Goal: Transaction & Acquisition: Purchase product/service

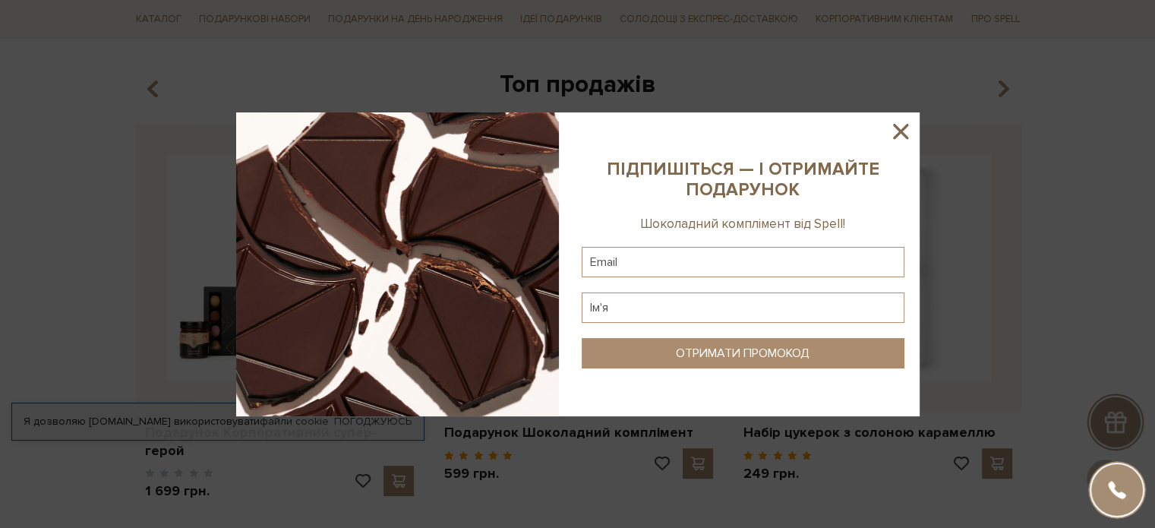
scroll to position [607, 0]
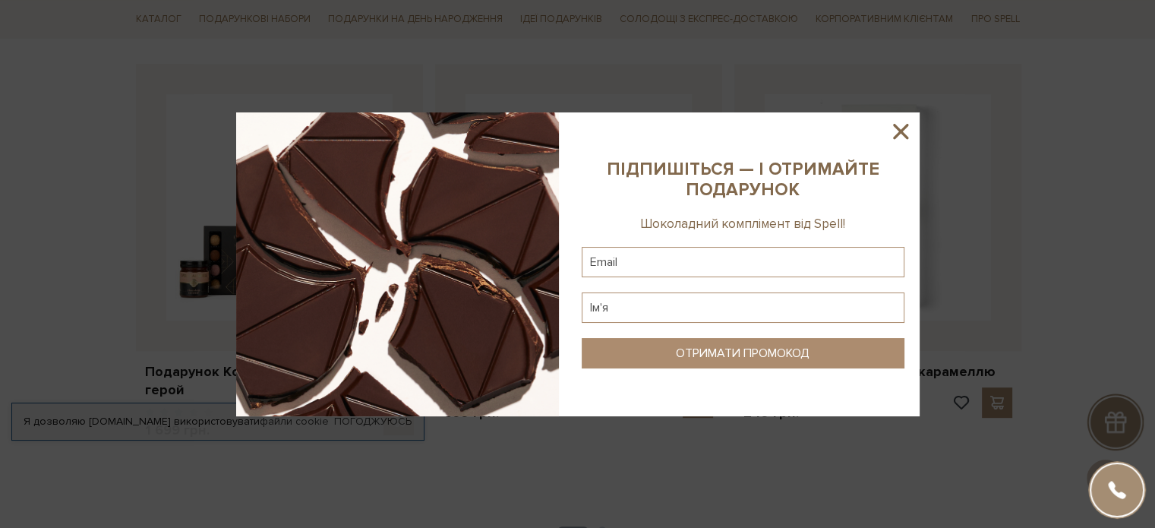
click at [898, 131] on icon at bounding box center [901, 131] width 26 height 26
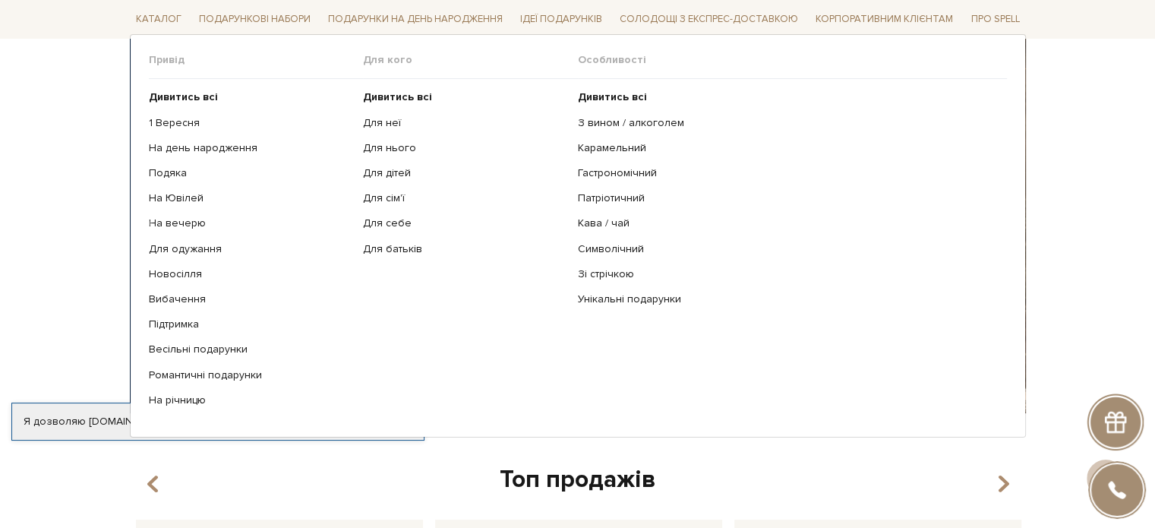
scroll to position [76, 0]
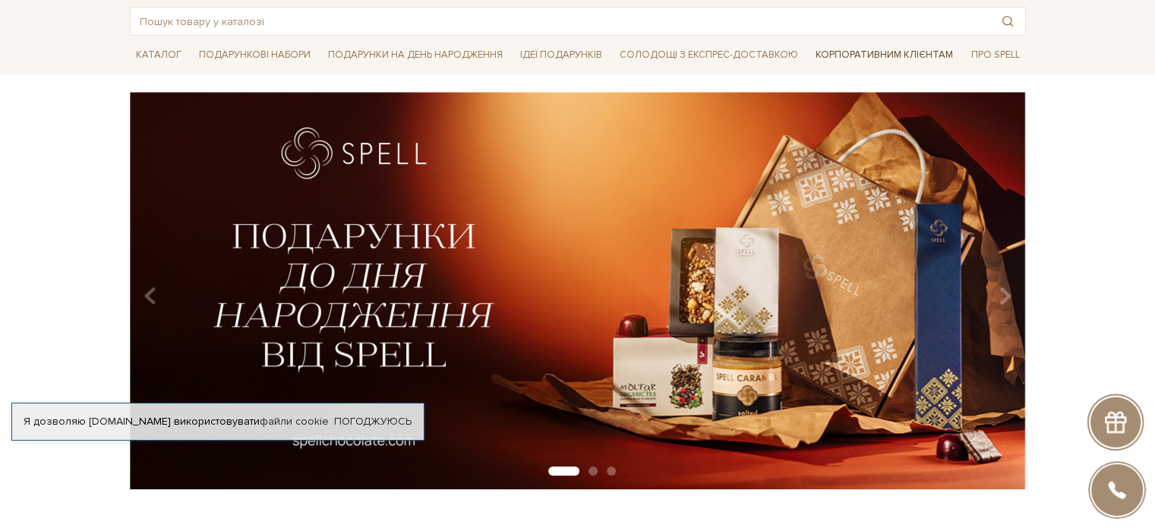
click at [902, 51] on link "Корпоративним клієнтам" at bounding box center [884, 55] width 150 height 26
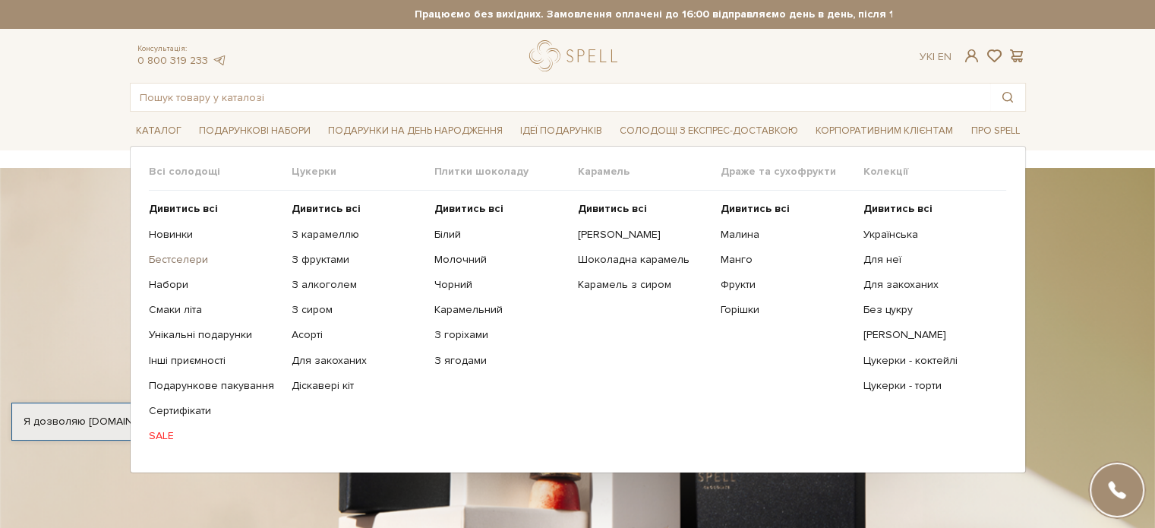
click at [179, 260] on link "Бестселери" at bounding box center [214, 260] width 131 height 14
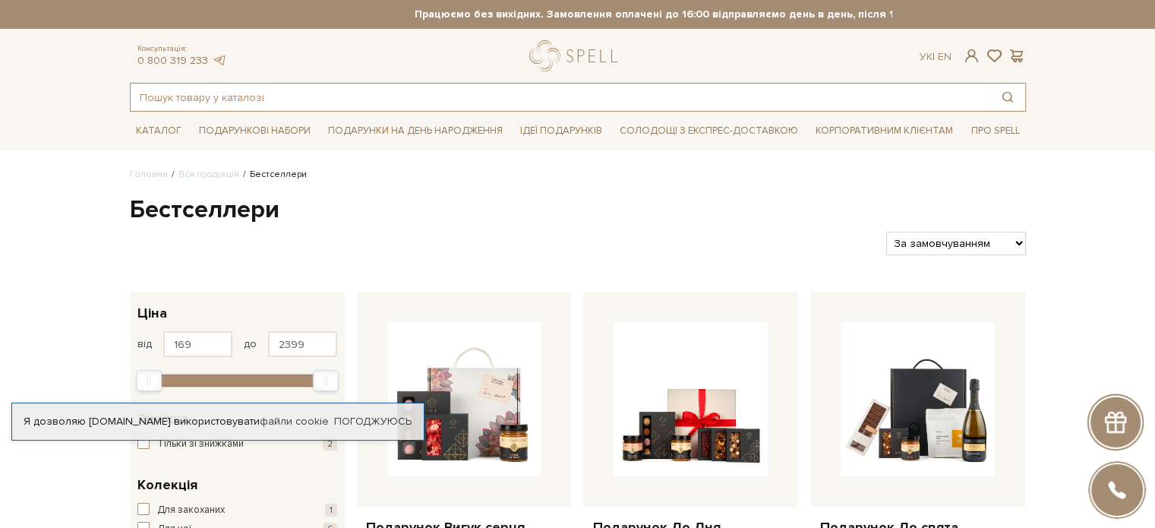
click at [242, 99] on input "text" at bounding box center [561, 97] width 860 height 27
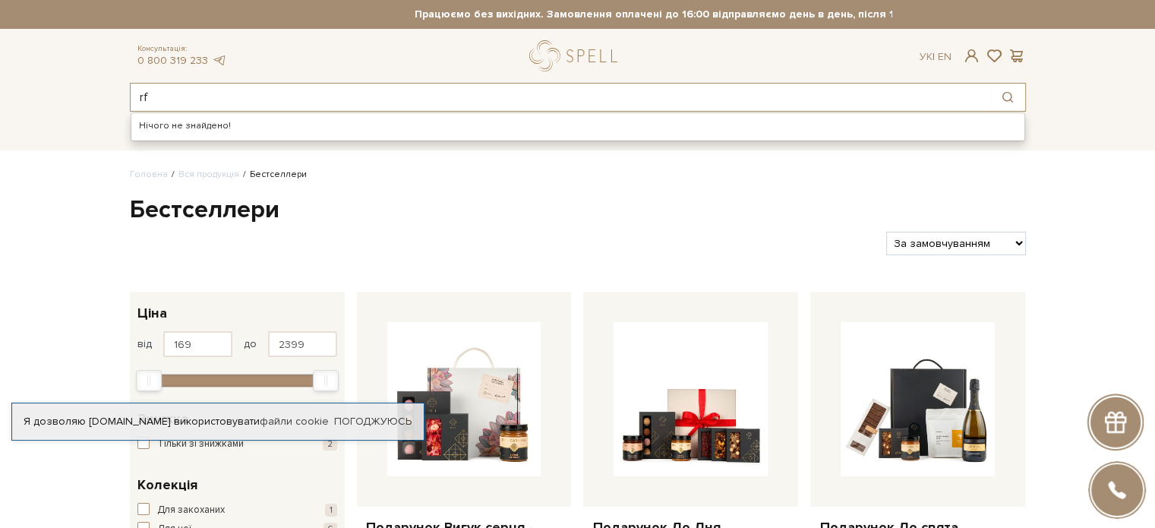
type input "r"
type input "к"
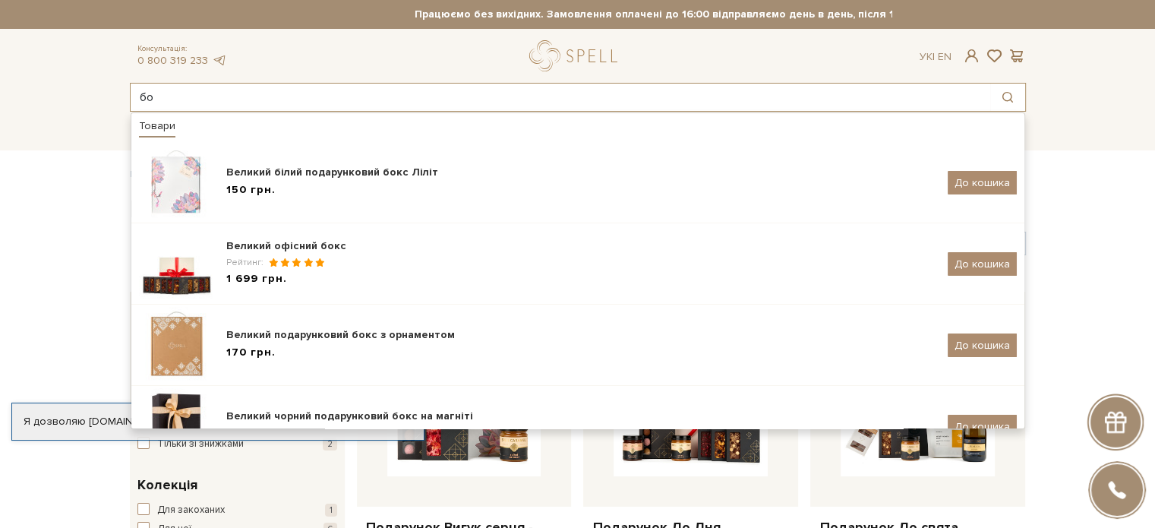
type input "б"
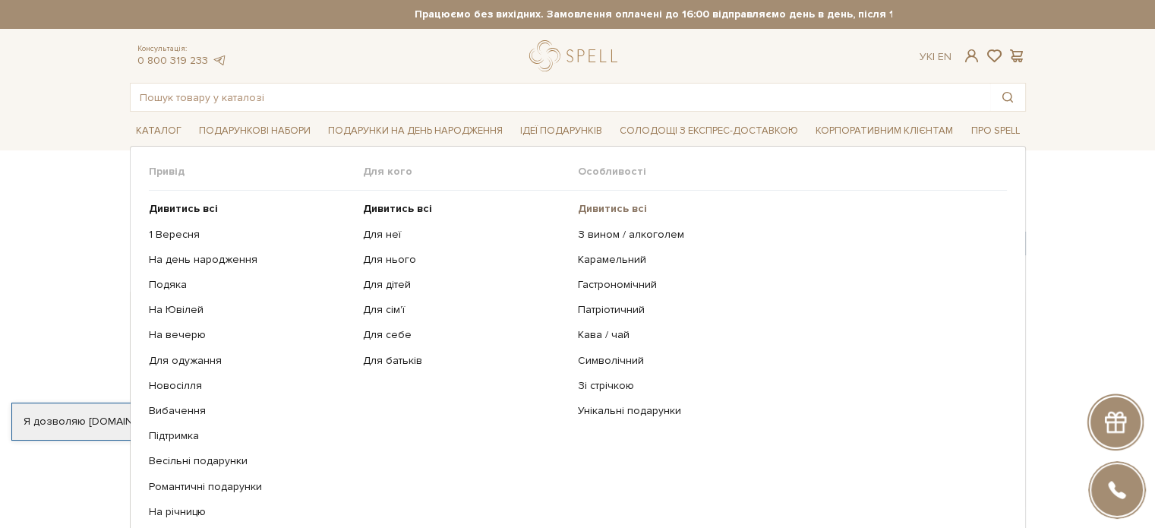
click at [613, 213] on b "Дивитись всі" at bounding box center [612, 208] width 69 height 13
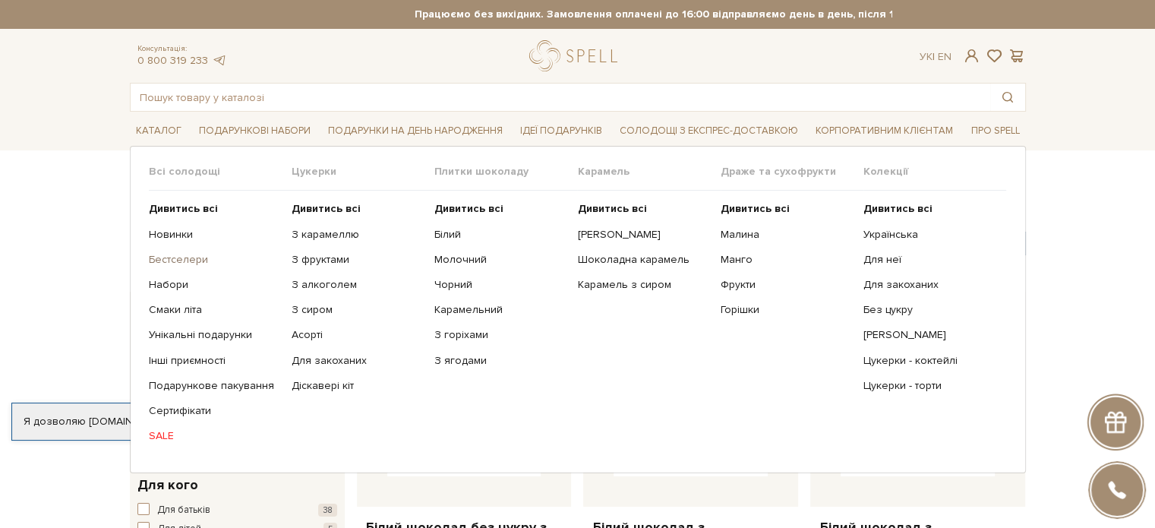
click at [178, 253] on link "Бестселери" at bounding box center [214, 260] width 131 height 14
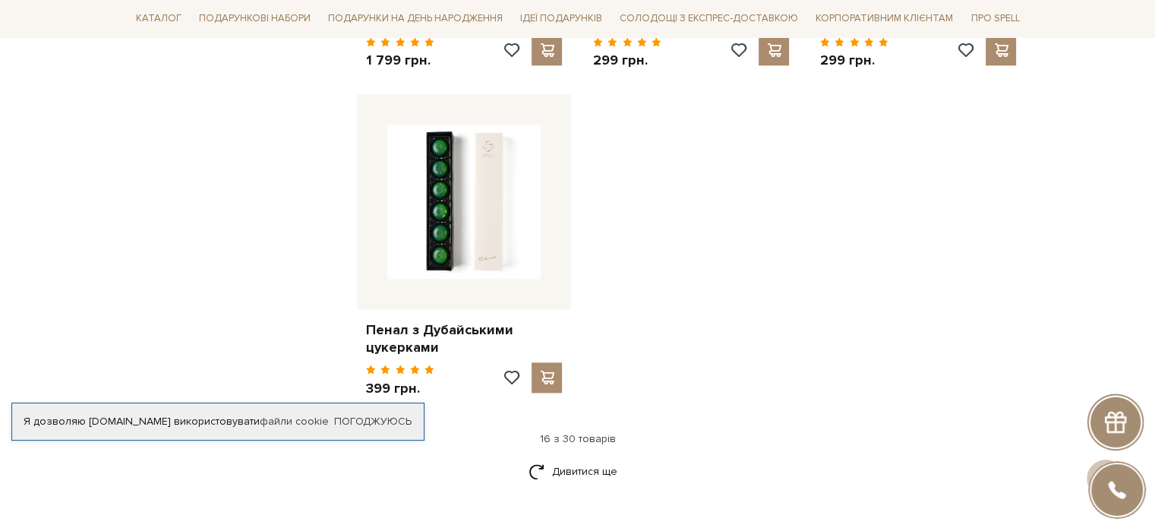
scroll to position [1822, 0]
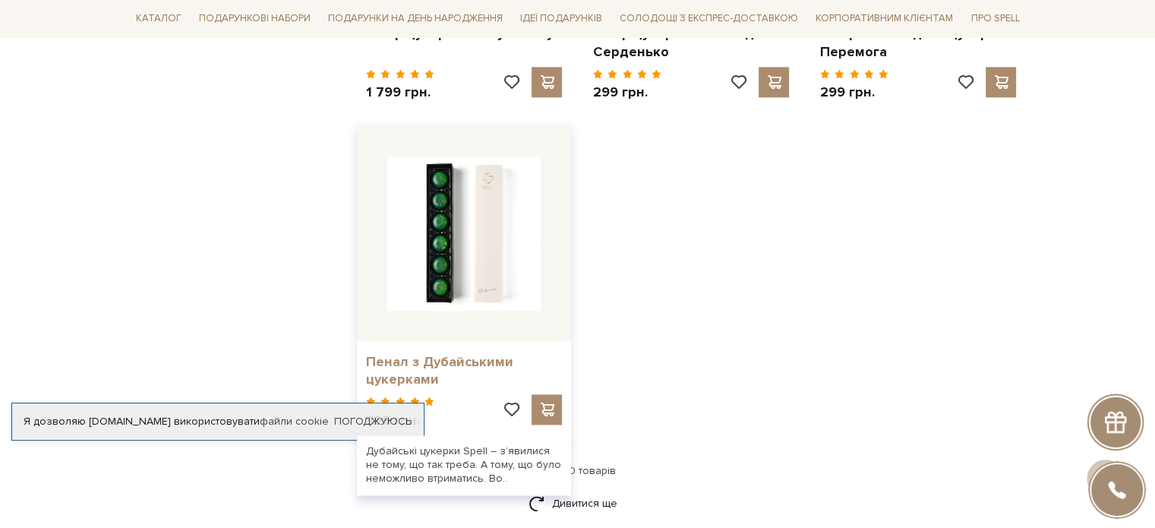
click at [453, 353] on link "Пенал з Дубайськими цукерками" at bounding box center [464, 371] width 197 height 36
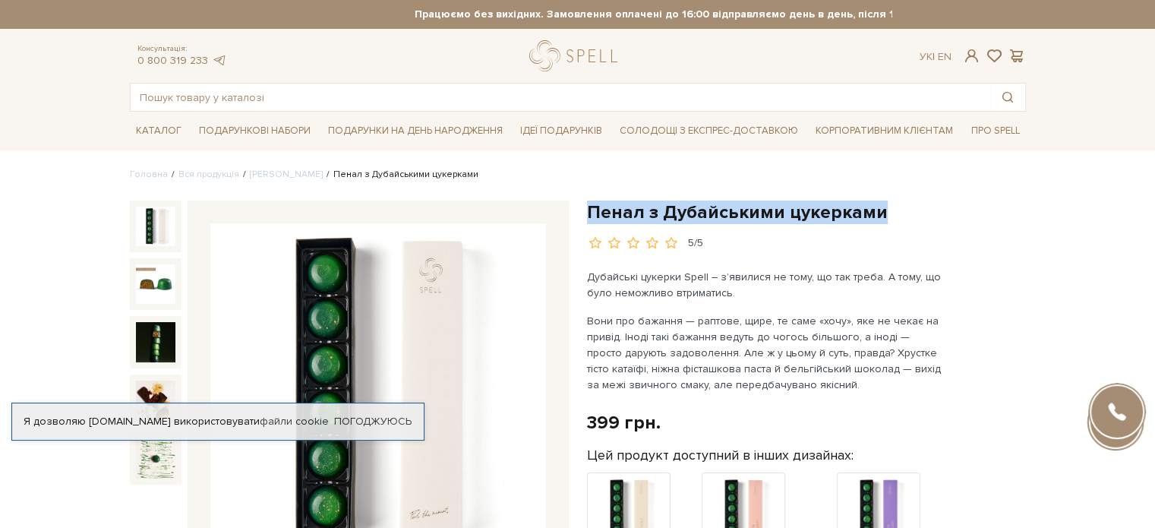
drag, startPoint x: 762, startPoint y: 213, endPoint x: 579, endPoint y: 210, distance: 183.0
copy h1 "Пенал з Дубайськими цукерками"
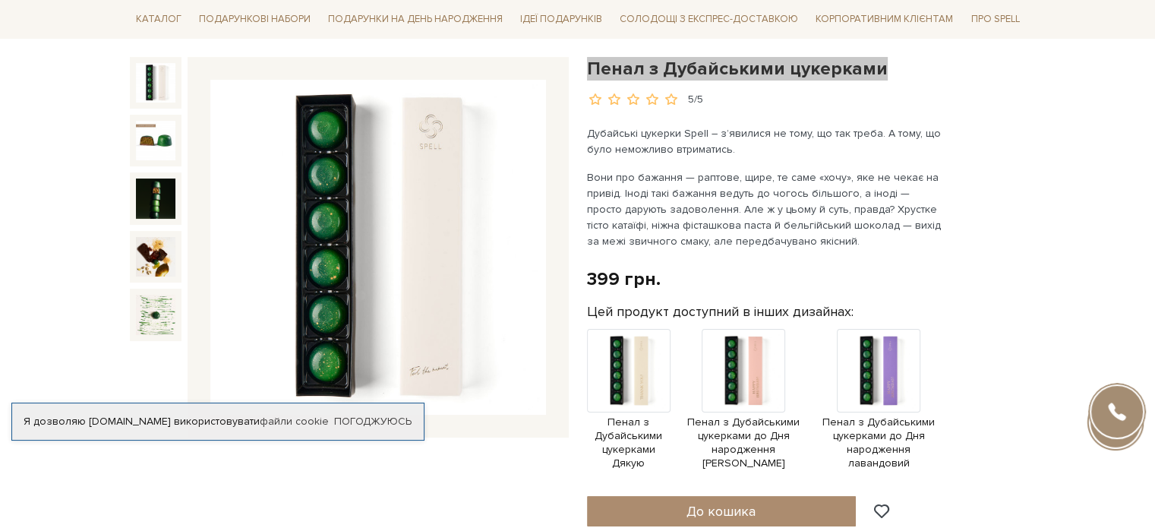
scroll to position [152, 0]
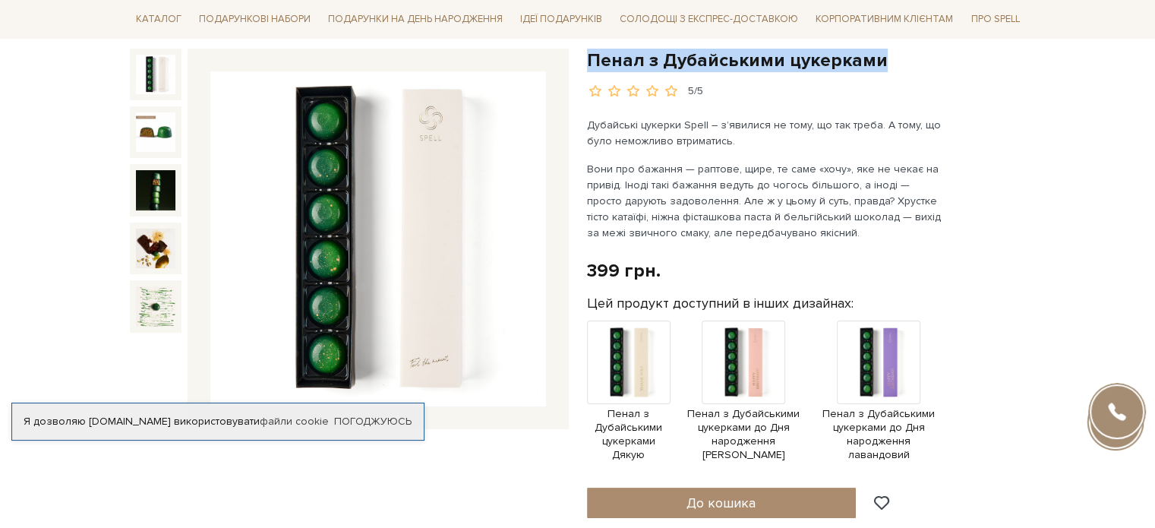
click at [892, 221] on p "Вони про бажання — раптове, щире, те саме «хочу», яке не чекає на привід. Іноді…" at bounding box center [765, 201] width 356 height 80
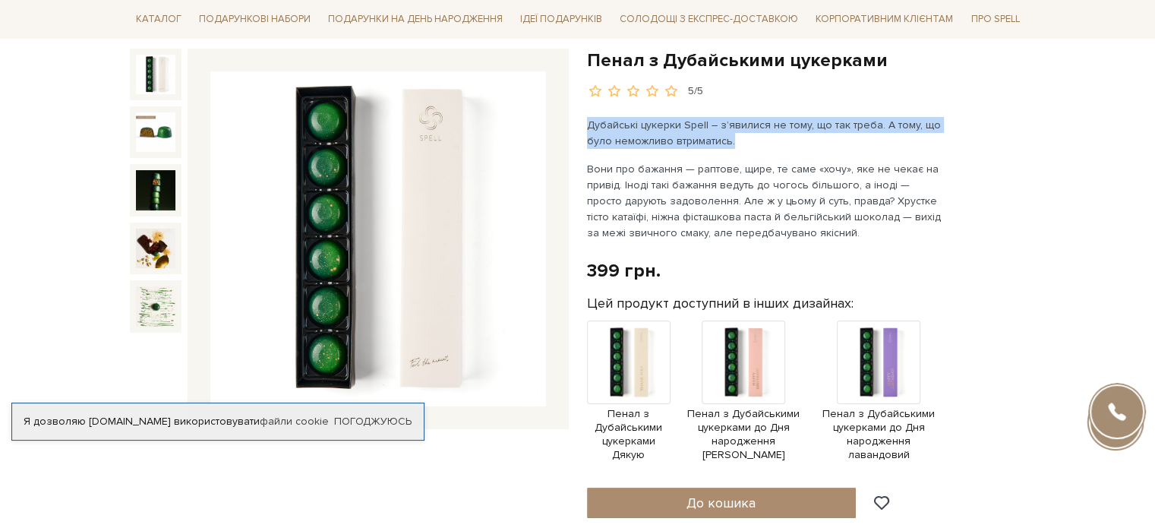
drag, startPoint x: 580, startPoint y: 124, endPoint x: 734, endPoint y: 145, distance: 154.9
click at [734, 145] on div "Пенал з Дубайськими цукерками" at bounding box center [806, 406] width 457 height 714
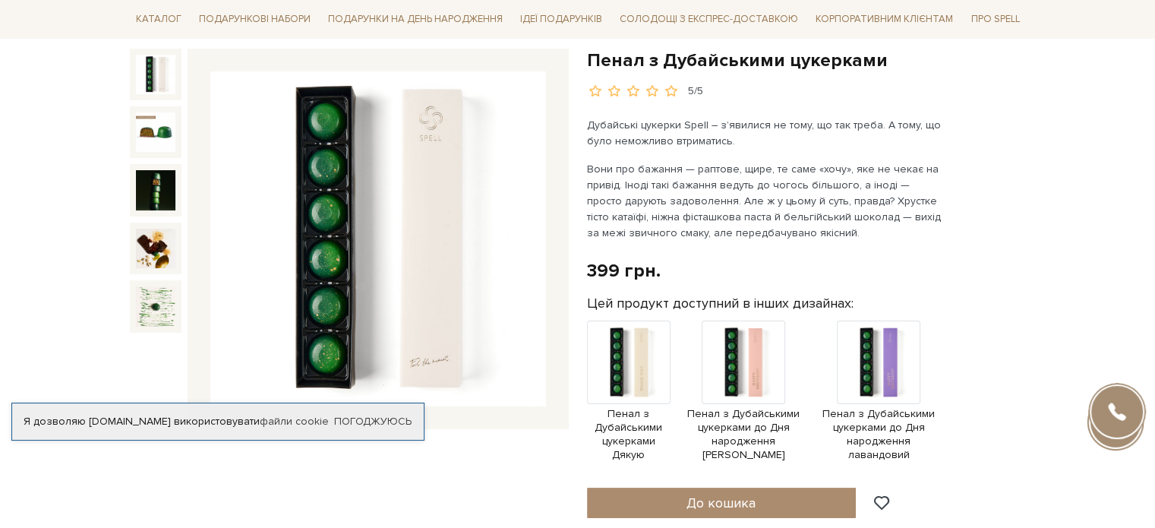
click at [829, 185] on p "Вони про бажання — раптове, щире, те саме «хочу», яке не чекає на привід. Іноді…" at bounding box center [765, 201] width 356 height 80
drag, startPoint x: 851, startPoint y: 198, endPoint x: 857, endPoint y: 227, distance: 29.5
click at [857, 227] on p "Вони про бажання — раптове, щире, те саме «хочу», яке не чекає на привід. Іноді…" at bounding box center [765, 201] width 356 height 80
copy p "Хрустке тісто катаїфі, ніжна фісташкова паста й бельгійський шоколад — вихід за…"
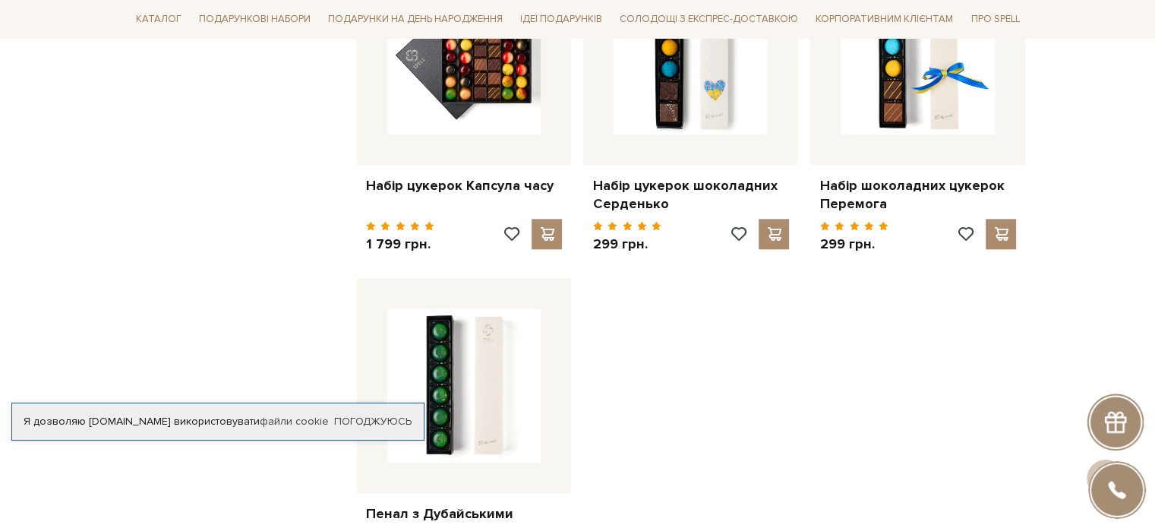
scroll to position [1974, 0]
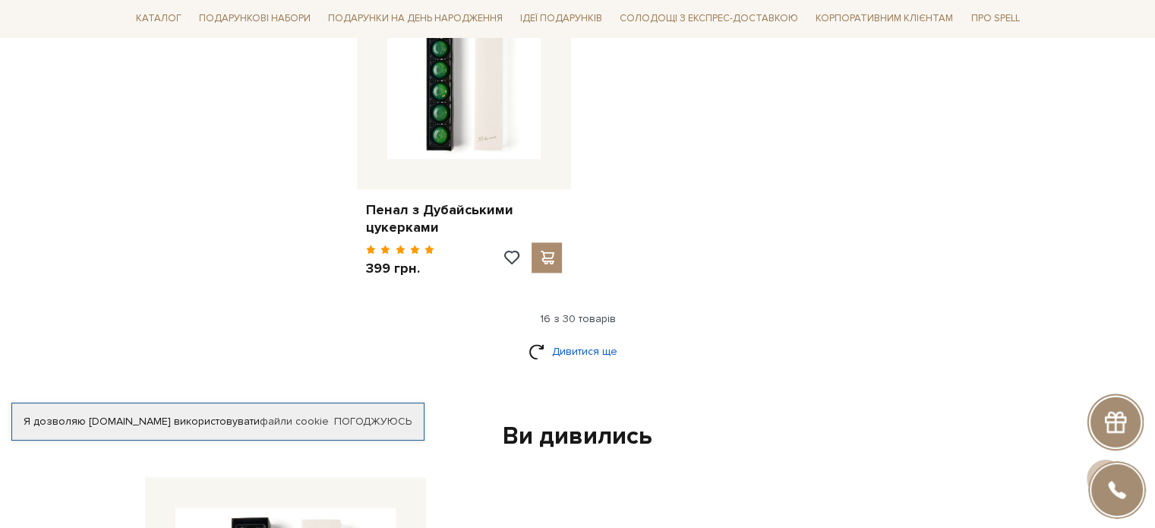
click at [565, 338] on link "Дивитися ще" at bounding box center [578, 351] width 99 height 27
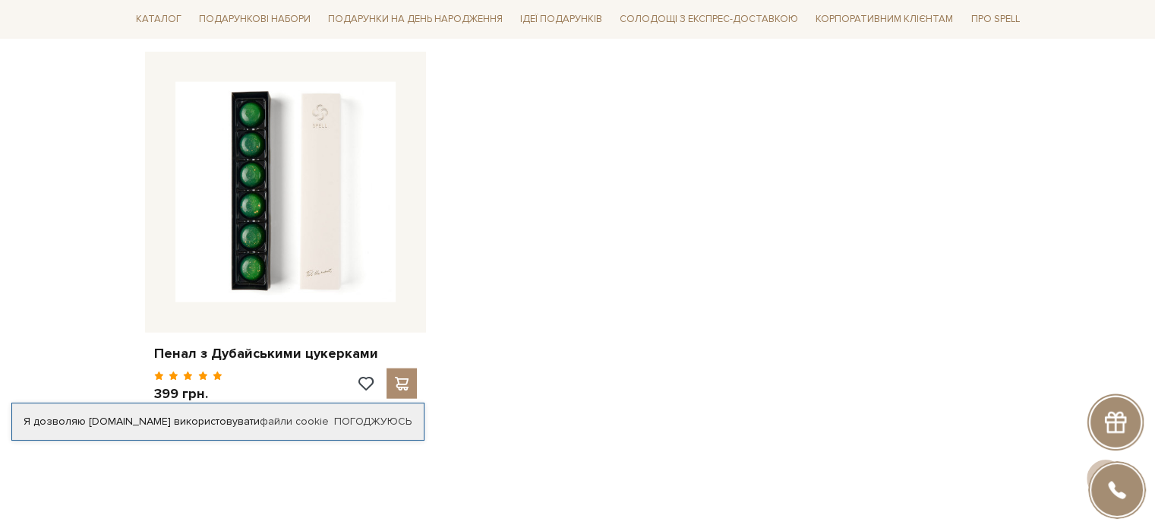
scroll to position [3949, 0]
